Goal: Navigation & Orientation: Find specific page/section

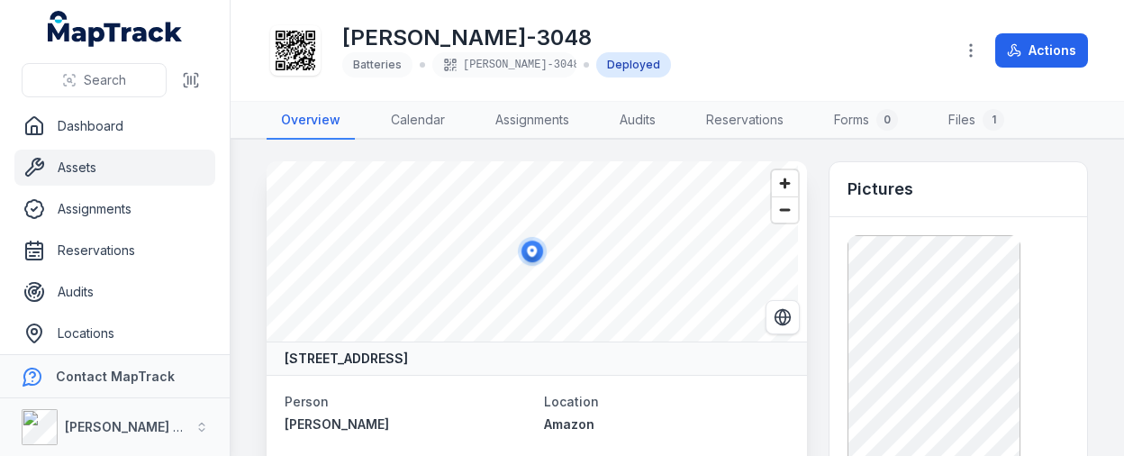
click at [98, 162] on link "Assets" at bounding box center [114, 168] width 201 height 36
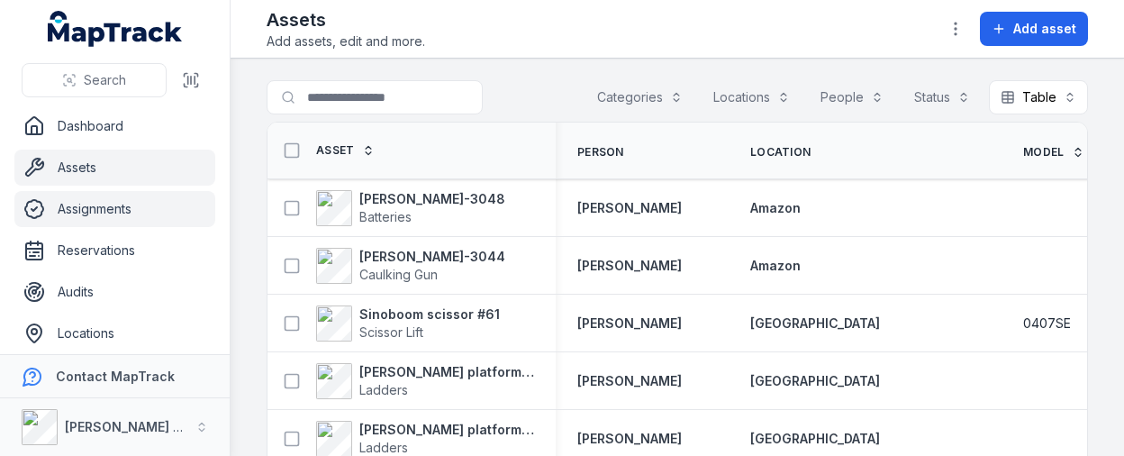
click at [101, 198] on link "Assignments" at bounding box center [114, 209] width 201 height 36
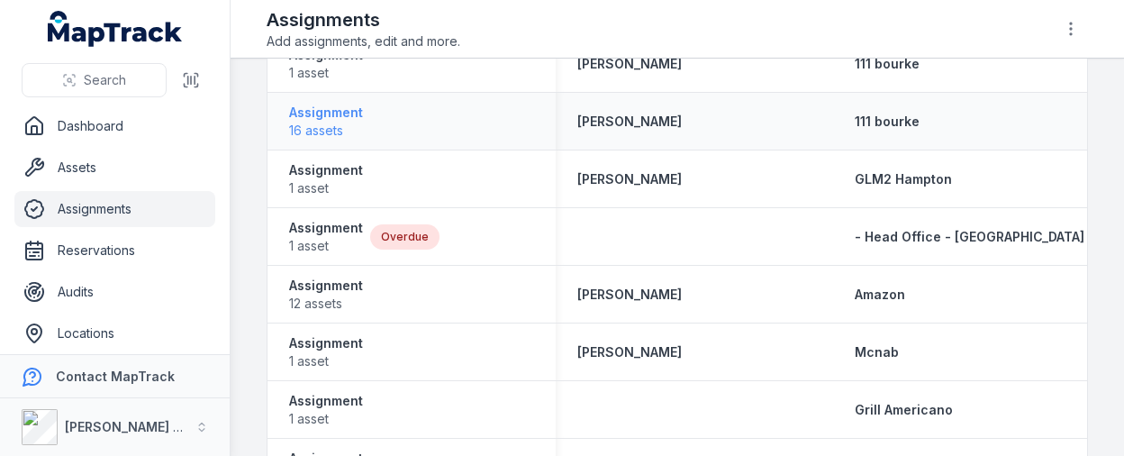
scroll to position [1171, 0]
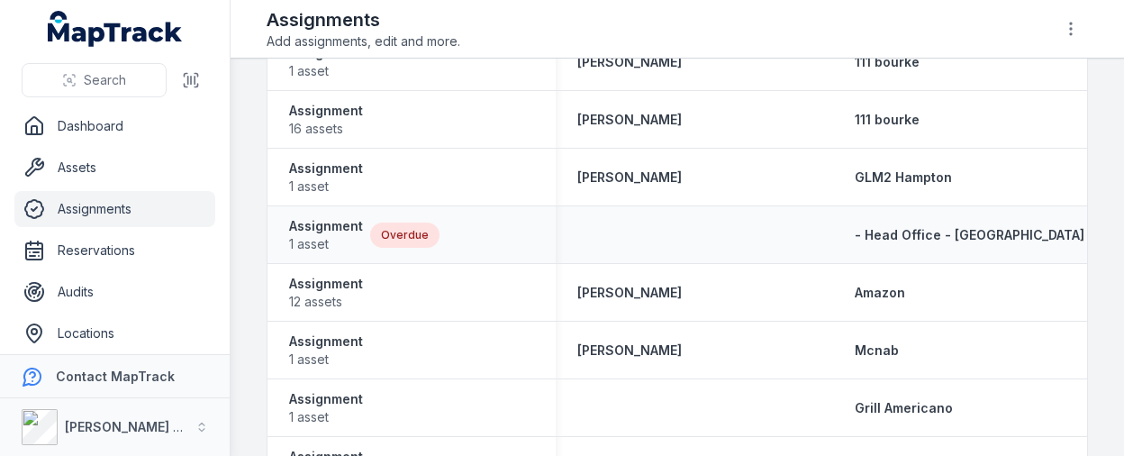
click at [386, 227] on div "Overdue" at bounding box center [404, 234] width 69 height 25
click at [391, 240] on div "Overdue" at bounding box center [404, 234] width 69 height 25
click at [318, 235] on span "1 asset" at bounding box center [326, 244] width 74 height 18
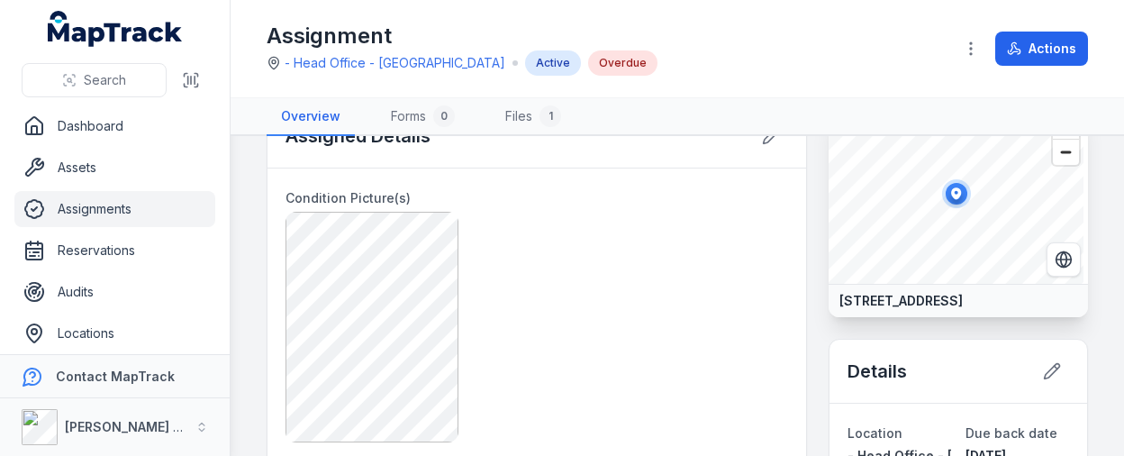
scroll to position [18, 0]
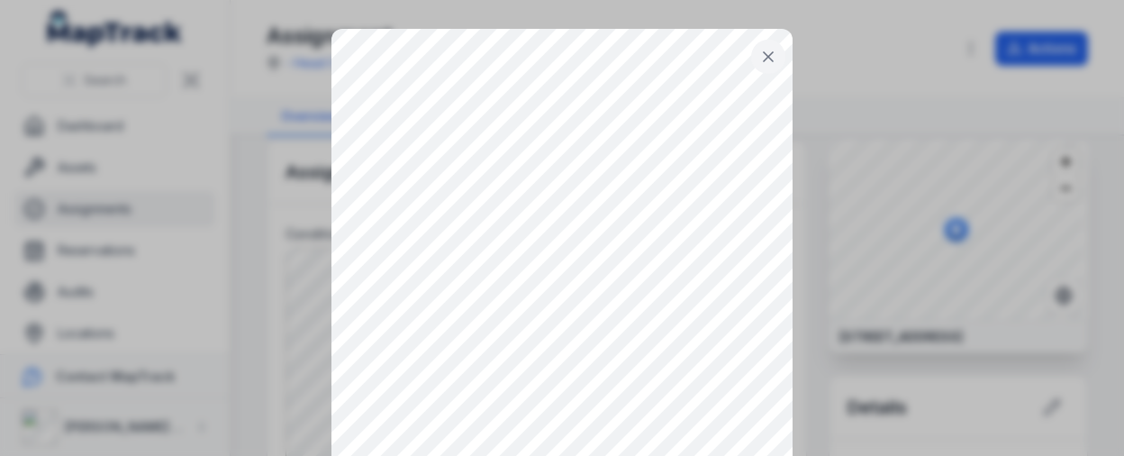
click at [751, 60] on button at bounding box center [768, 57] width 34 height 34
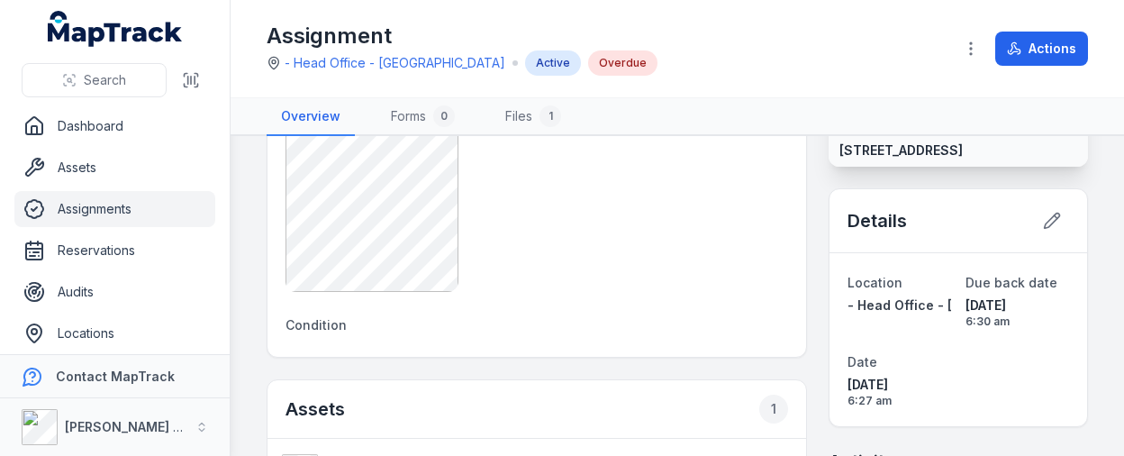
scroll to position [0, 0]
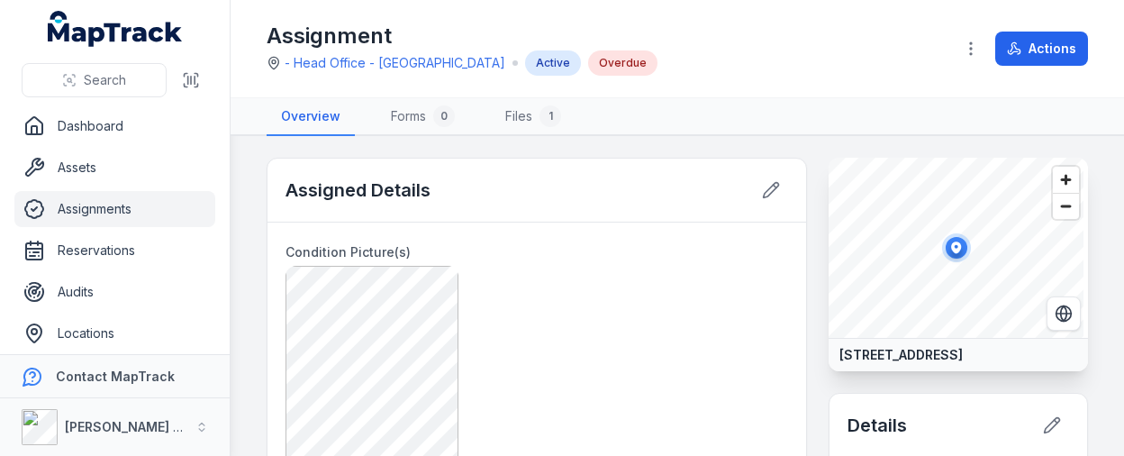
click at [110, 199] on link "Assignments" at bounding box center [114, 209] width 201 height 36
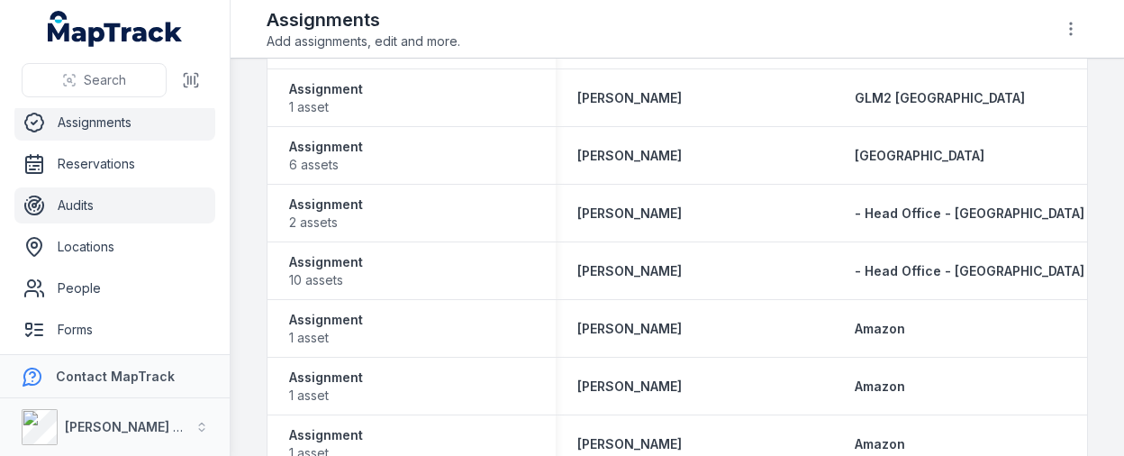
scroll to position [90, 0]
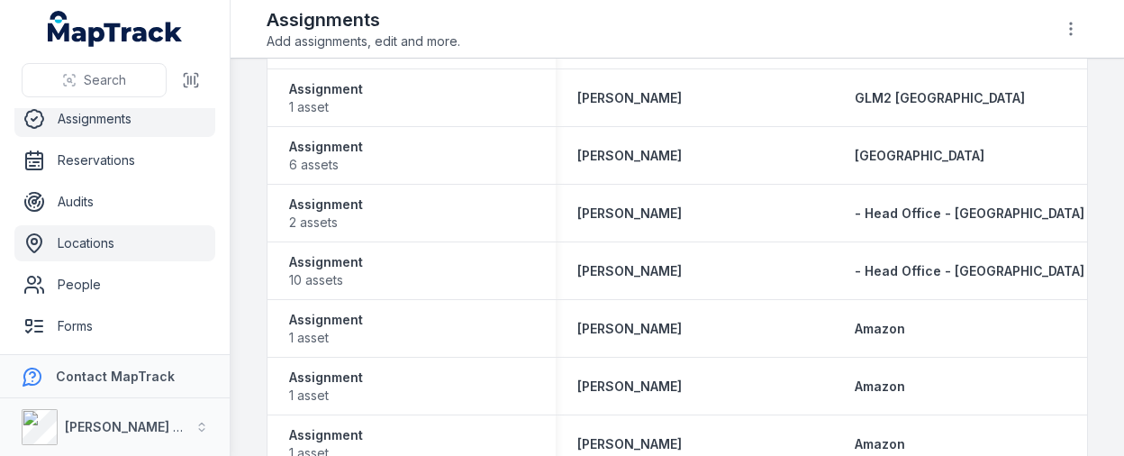
click at [96, 229] on link "Locations" at bounding box center [114, 243] width 201 height 36
click at [117, 246] on link "Locations" at bounding box center [114, 243] width 201 height 36
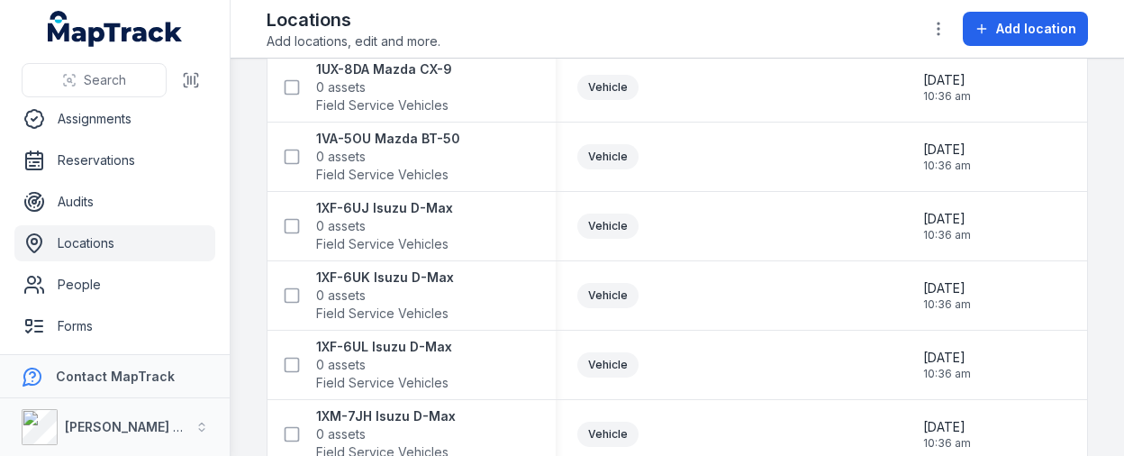
scroll to position [1338, 0]
